Goal: Information Seeking & Learning: Learn about a topic

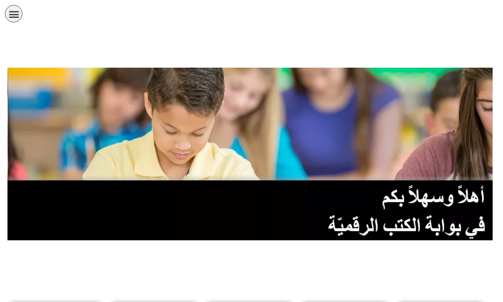
scroll to position [149, 0]
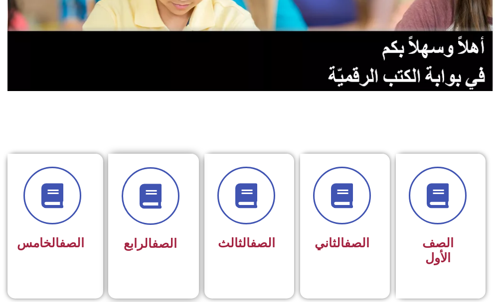
click at [152, 238] on link "الصف" at bounding box center [164, 244] width 25 height 14
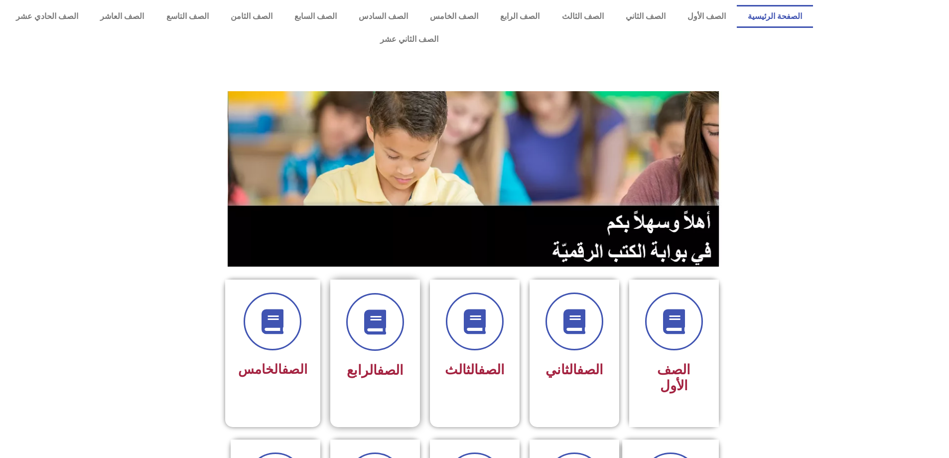
click at [363, 362] on span "الصف الرابع" at bounding box center [375, 370] width 57 height 16
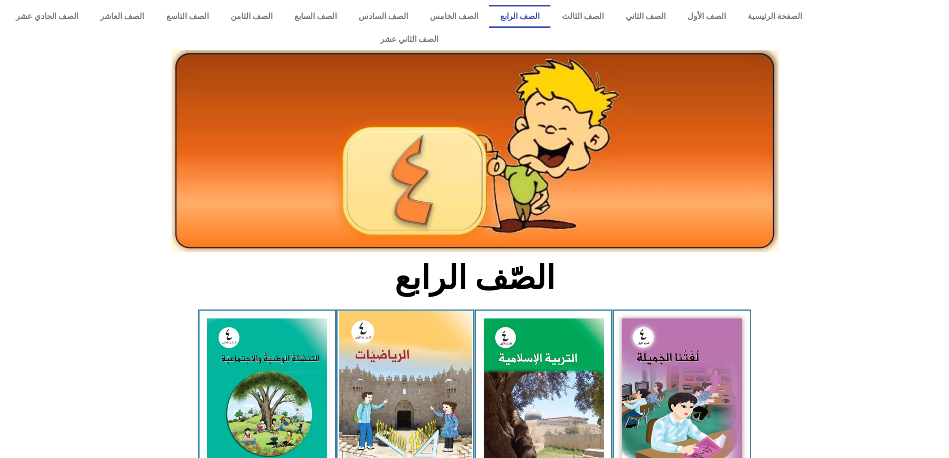
click at [394, 370] on img at bounding box center [405, 394] width 132 height 166
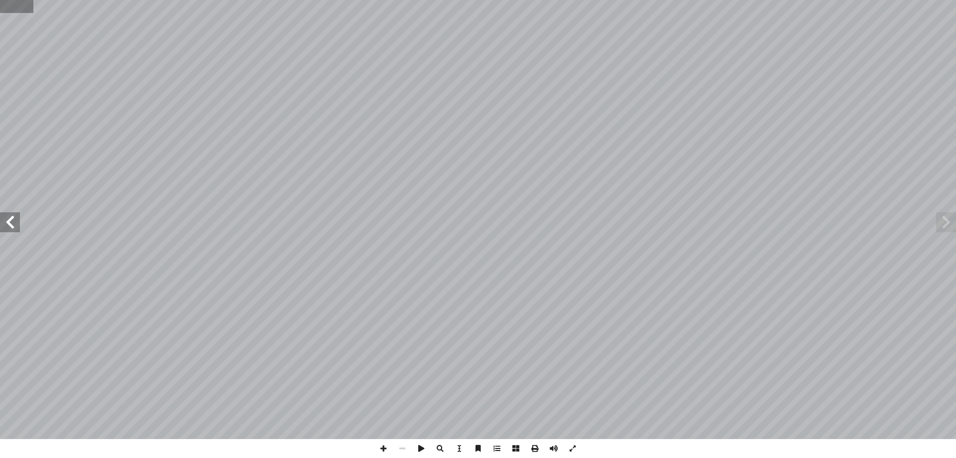
click at [1, 5] on input "text" at bounding box center [16, 6] width 33 height 13
type input "**"
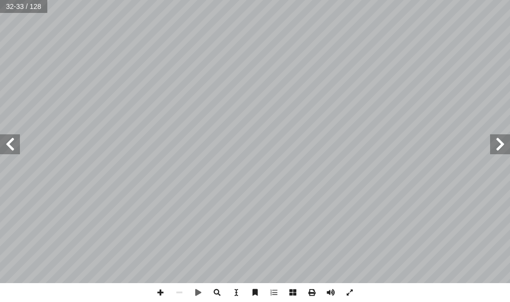
click at [1, 145] on span at bounding box center [10, 144] width 20 height 20
drag, startPoint x: 1, startPoint y: 145, endPoint x: 0, endPoint y: 138, distance: 7.0
click at [0, 142] on span at bounding box center [10, 144] width 20 height 20
click at [0, 138] on span at bounding box center [10, 144] width 20 height 20
click at [13, 144] on span at bounding box center [10, 144] width 20 height 20
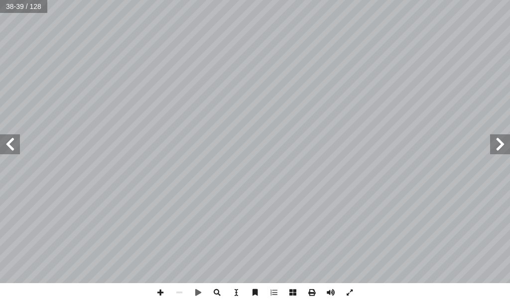
click at [14, 144] on span at bounding box center [10, 144] width 20 height 20
click at [498, 150] on span at bounding box center [500, 144] width 20 height 20
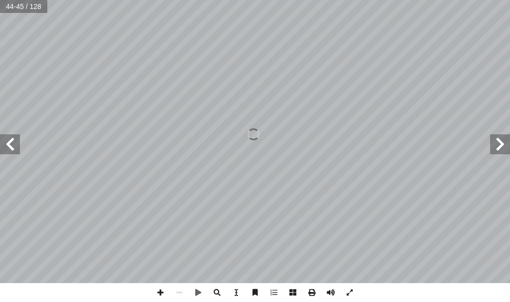
click at [498, 150] on span at bounding box center [500, 144] width 20 height 20
click at [499, 150] on span at bounding box center [500, 144] width 20 height 20
click at [161, 295] on span at bounding box center [160, 292] width 19 height 19
click at [6, 148] on span at bounding box center [10, 144] width 20 height 20
